Goal: Task Accomplishment & Management: Use online tool/utility

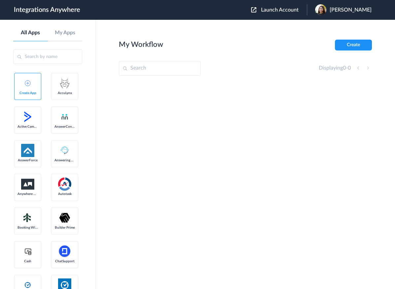
click at [288, 12] on span "Launch Account" at bounding box center [280, 9] width 38 height 5
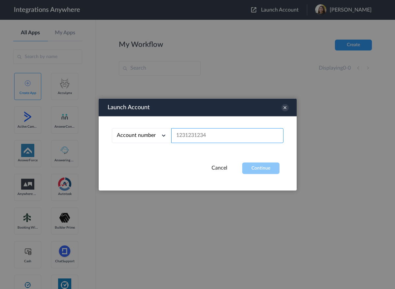
click at [217, 136] on input "text" at bounding box center [227, 135] width 112 height 15
paste input "2815168245"
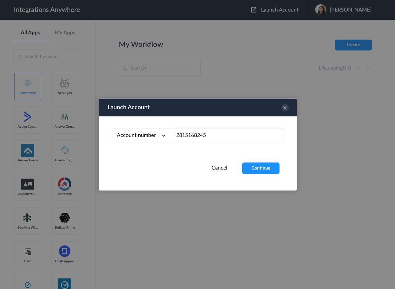
click at [249, 164] on button "Continue" at bounding box center [260, 169] width 37 height 12
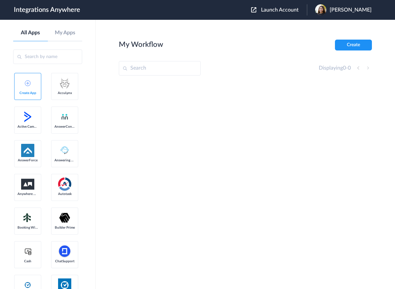
drag, startPoint x: 293, startPoint y: 13, endPoint x: 291, endPoint y: 9, distance: 4.2
click at [292, 12] on div "Launch Account Jaileen Ordonez My Account Logout" at bounding box center [314, 9] width 127 height 11
click at [291, 9] on span "Launch Account" at bounding box center [280, 9] width 38 height 5
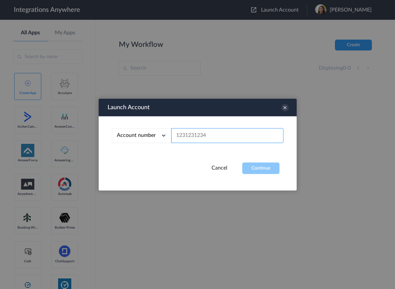
click at [204, 139] on input "text" at bounding box center [227, 135] width 112 height 15
paste input "2815168245"
type input "2815168245"
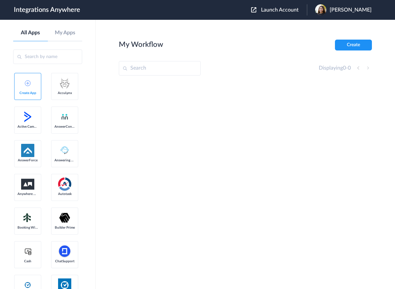
click at [191, 67] on input "text" at bounding box center [160, 68] width 82 height 15
paste input "2815168245"
type input "2815168245"
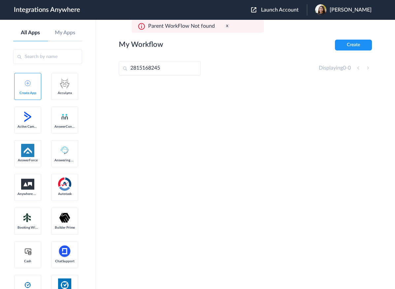
click at [365, 10] on span "Jaileen Ordonez" at bounding box center [350, 10] width 42 height 6
click at [338, 31] on li "Logout" at bounding box center [342, 27] width 71 height 12
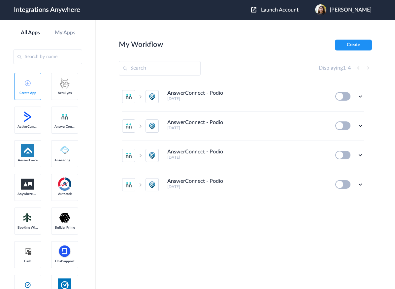
click at [284, 13] on span "Launch Account" at bounding box center [280, 9] width 38 height 5
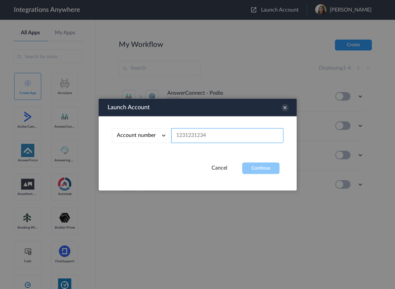
click at [198, 139] on input "text" at bounding box center [227, 135] width 112 height 15
paste input "2815168245"
type input "2815168245"
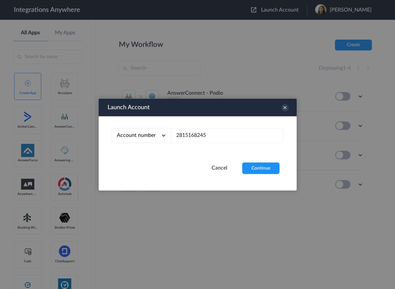
click at [255, 164] on button "Continue" at bounding box center [260, 169] width 37 height 12
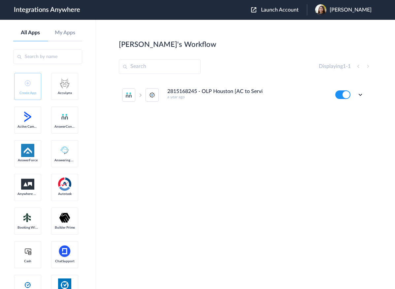
click at [208, 92] on h4 "2815168245 - OLP Houston [AC to ServiceMinder] Create/Update Contact" at bounding box center [214, 91] width 95 height 6
click at [361, 93] on icon at bounding box center [360, 94] width 7 height 7
click at [350, 109] on li "Edit" at bounding box center [341, 110] width 43 height 12
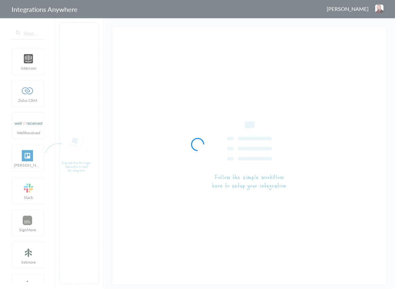
type input "2815168245 - OLP Houston [AC to ServiceMinder] Create/Update Contact"
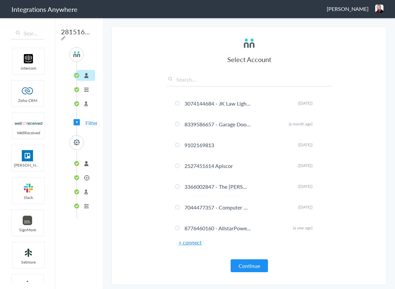
click at [87, 165] on li "2815168245 - OLP Houston [AC to ServiceMinder] Create/Update Contact" at bounding box center [86, 163] width 18 height 11
click at [88, 101] on li "Test Source" at bounding box center [86, 103] width 18 height 11
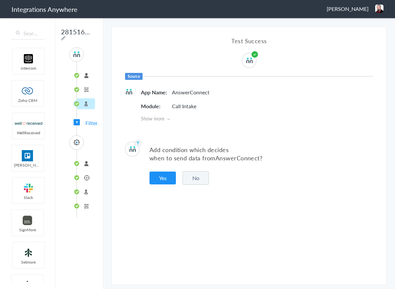
click at [88, 82] on ul "2815168245 - OLP Houston [AC to ServiceMinder] Create/Update Contact Call Intak…" at bounding box center [82, 89] width 13 height 54
click at [86, 90] on li "Call Intake" at bounding box center [86, 89] width 18 height 11
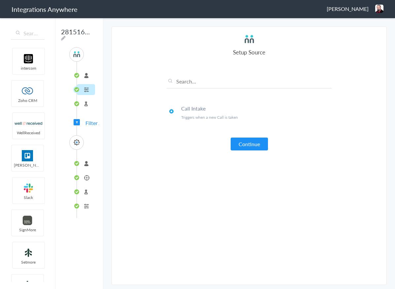
click at [89, 165] on li "2815168245 - OLP Houston [AC to ServiceMinder] Create/Update Contact" at bounding box center [86, 163] width 18 height 11
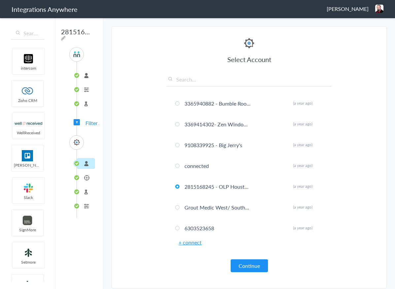
click at [88, 180] on li "Update Contact" at bounding box center [86, 177] width 18 height 11
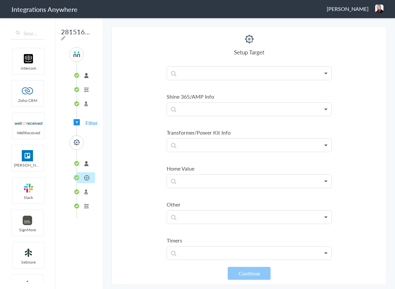
scroll to position [838, 0]
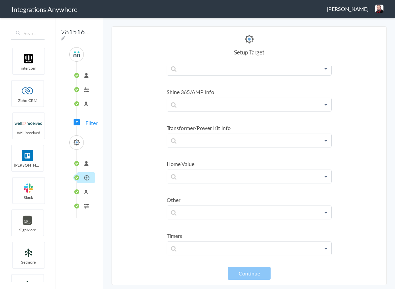
click at [83, 193] on li "Test Target" at bounding box center [86, 191] width 18 height 11
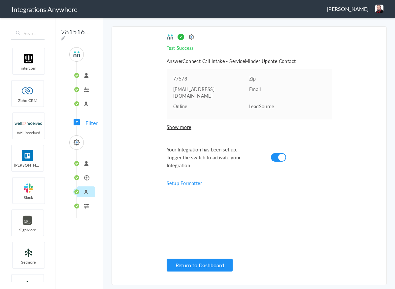
click at [86, 207] on li "Formatter" at bounding box center [86, 205] width 18 height 11
